Goal: Find specific page/section: Find specific page/section

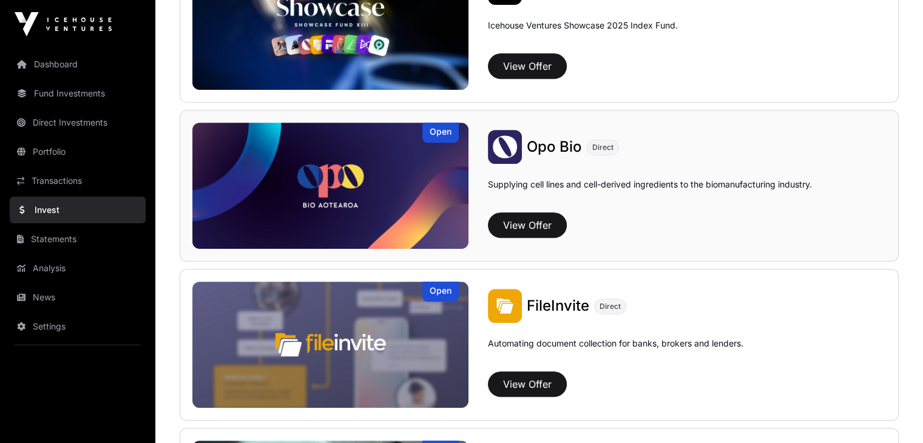
scroll to position [524, 0]
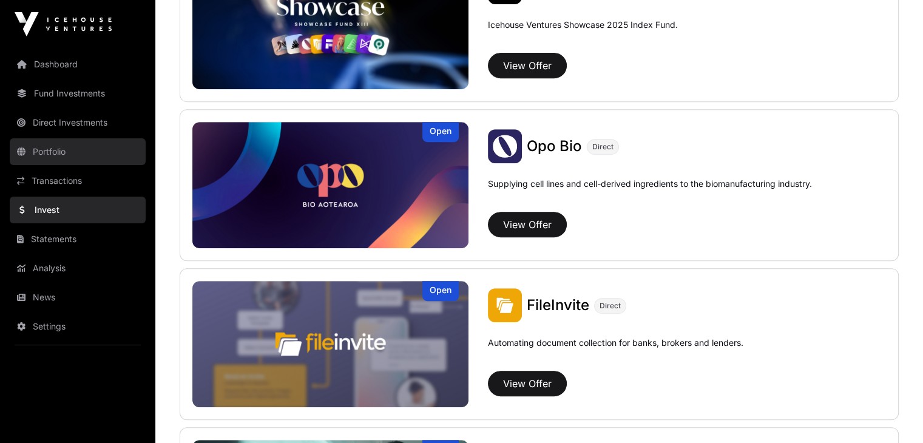
click at [66, 144] on link "Portfolio" at bounding box center [78, 151] width 136 height 27
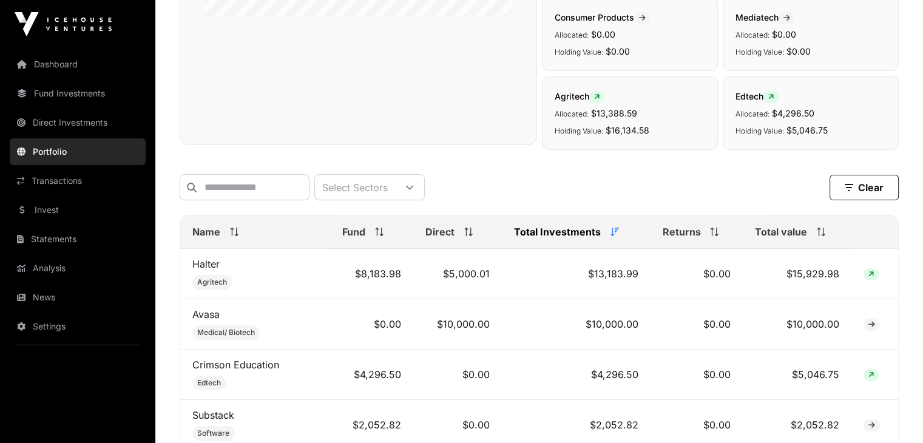
scroll to position [360, 0]
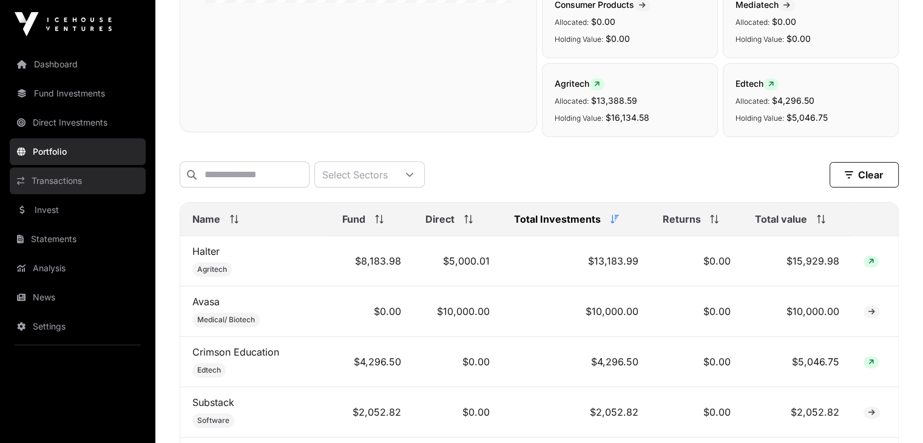
click at [68, 183] on link "Transactions" at bounding box center [78, 181] width 136 height 27
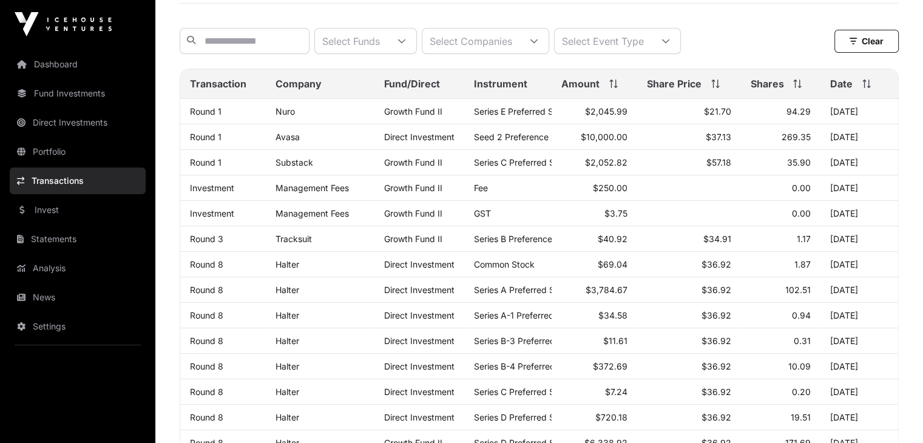
scroll to position [111, 0]
click at [515, 143] on span "Seed 2 Preference Shares" at bounding box center [526, 137] width 104 height 10
